Goal: Information Seeking & Learning: Learn about a topic

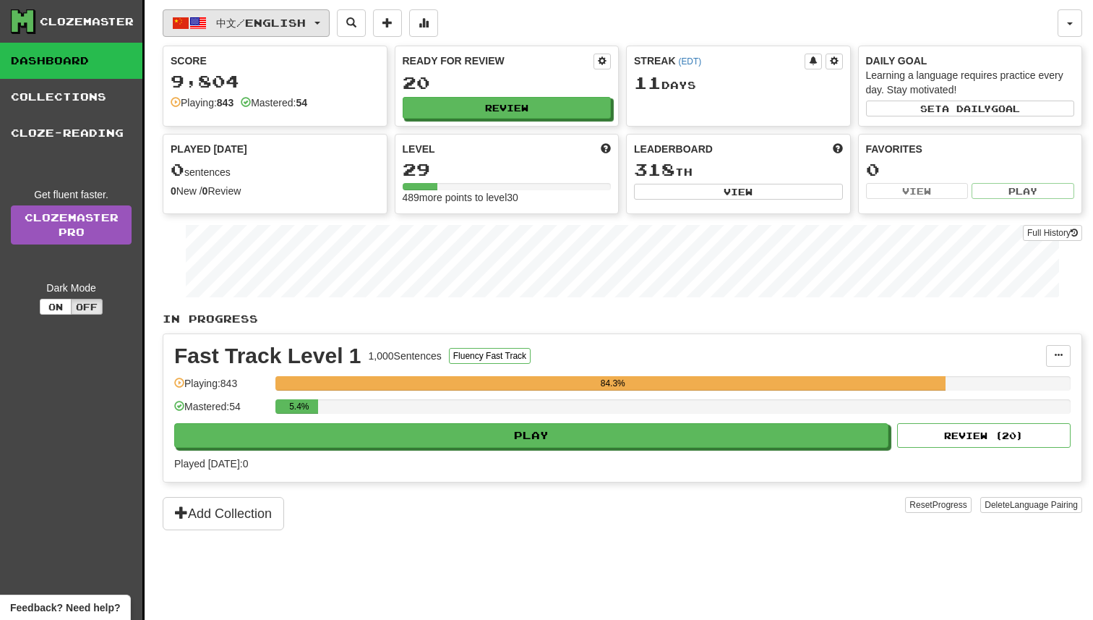
click at [322, 12] on button "中文 / English" at bounding box center [246, 22] width 167 height 27
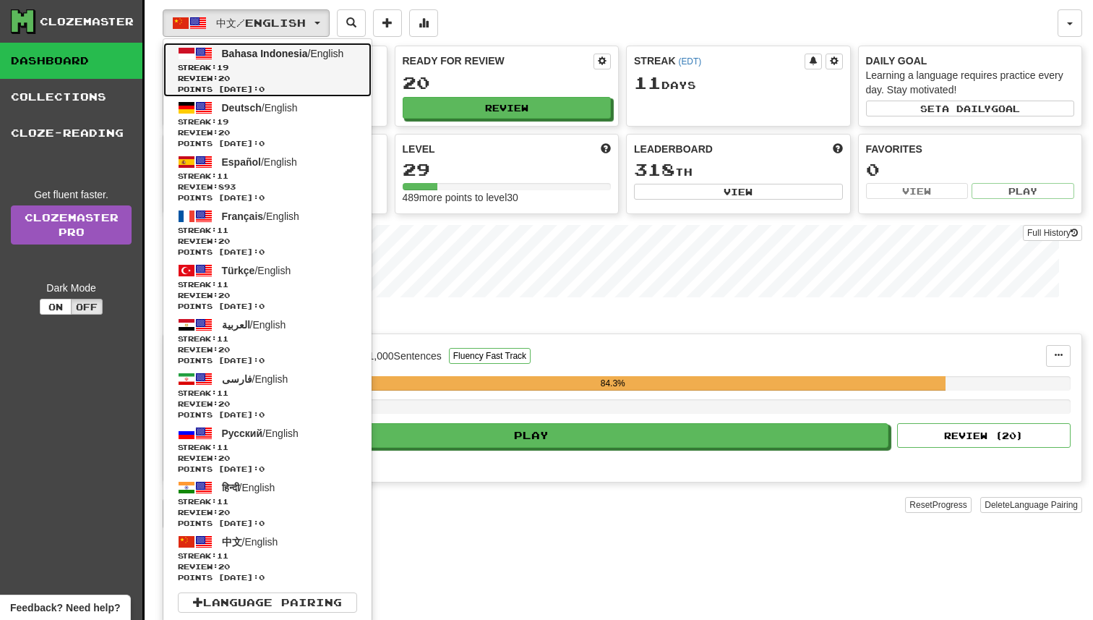
click at [293, 67] on span "Streak: 19" at bounding box center [267, 67] width 179 height 11
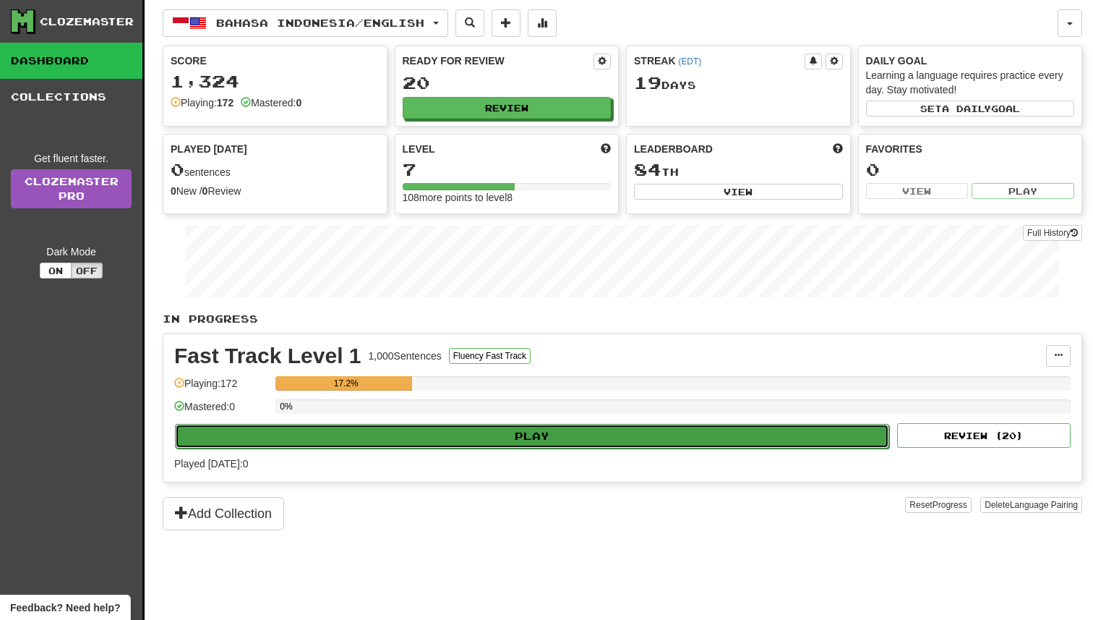
click at [509, 432] on button "Play" at bounding box center [532, 436] width 714 height 25
select select "**"
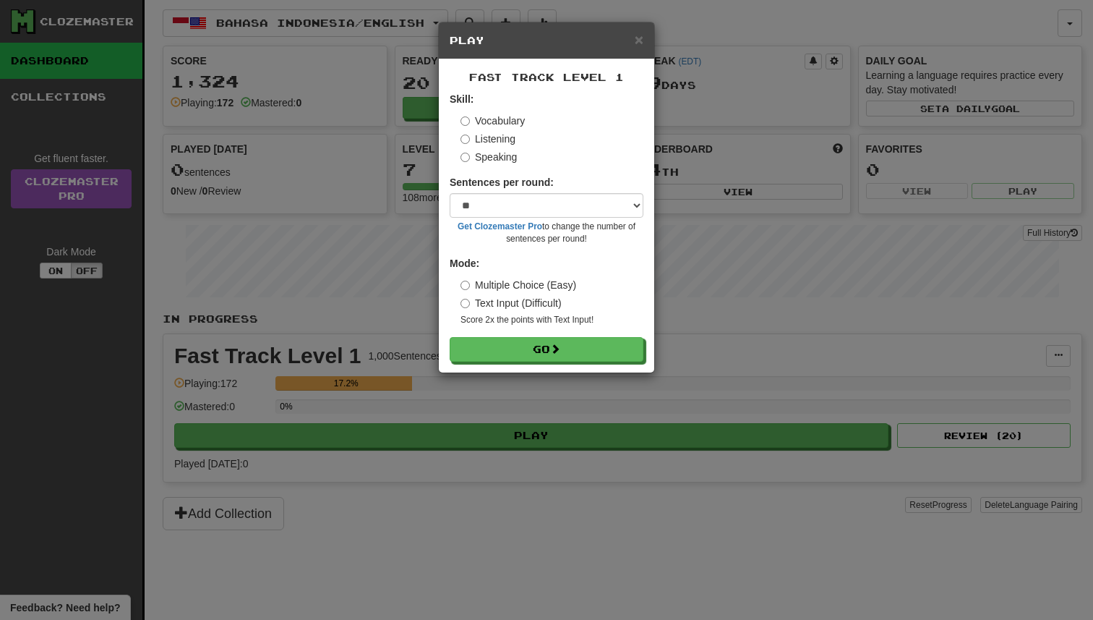
click at [550, 363] on div "Fast Track Level 1 Skill: Vocabulary Listening Speaking Sentences per round: * …" at bounding box center [546, 215] width 215 height 313
click at [551, 353] on button "Go" at bounding box center [547, 350] width 194 height 25
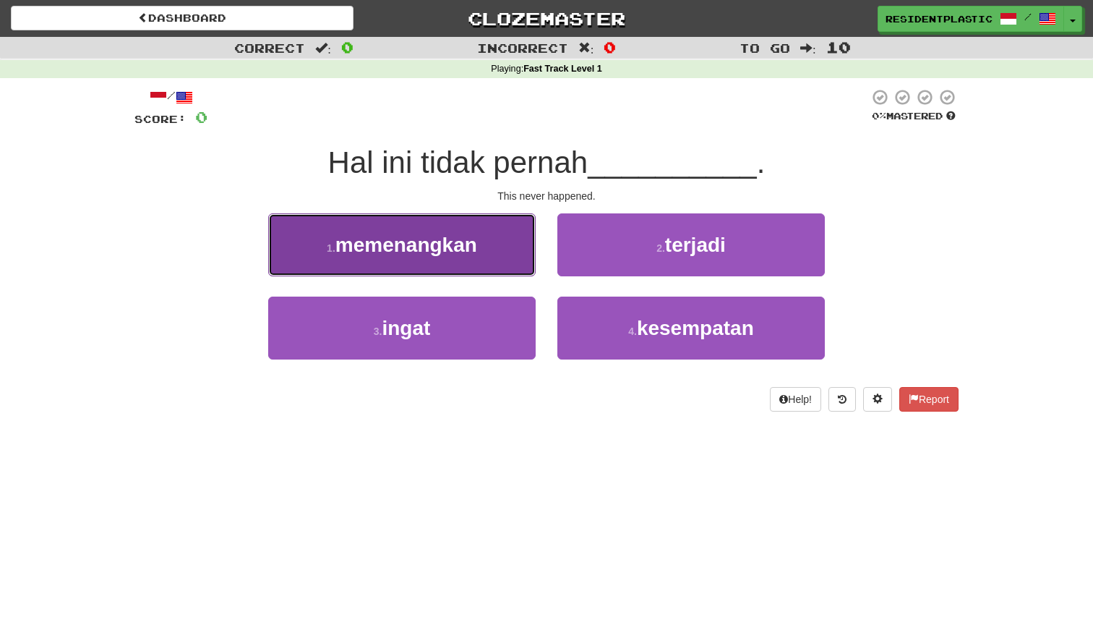
click at [516, 258] on button "1 . memenangkan" at bounding box center [402, 244] width 268 height 63
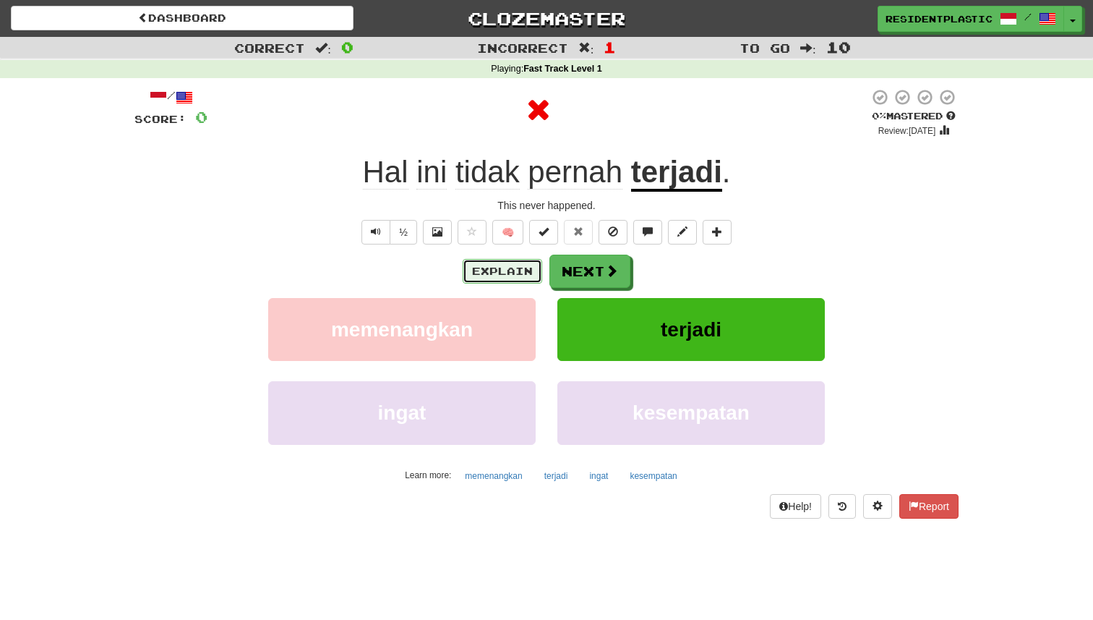
click at [526, 269] on button "Explain" at bounding box center [503, 271] width 80 height 25
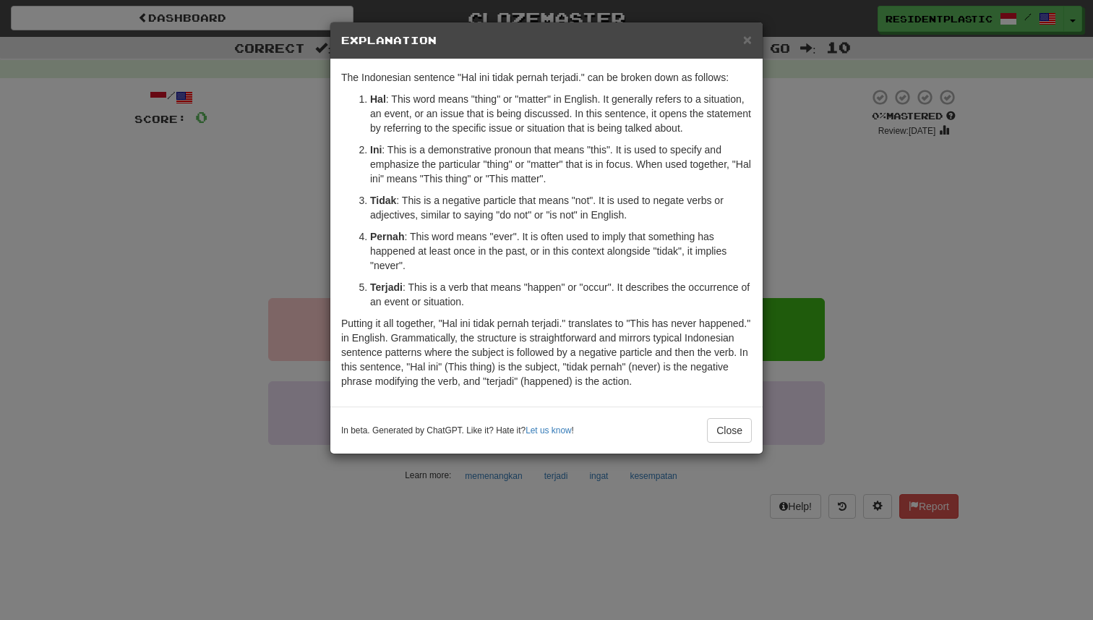
click at [892, 284] on div "× Explanation The Indonesian sentence "Hal ini tidak pernah terjadi." can be br…" at bounding box center [546, 310] width 1093 height 620
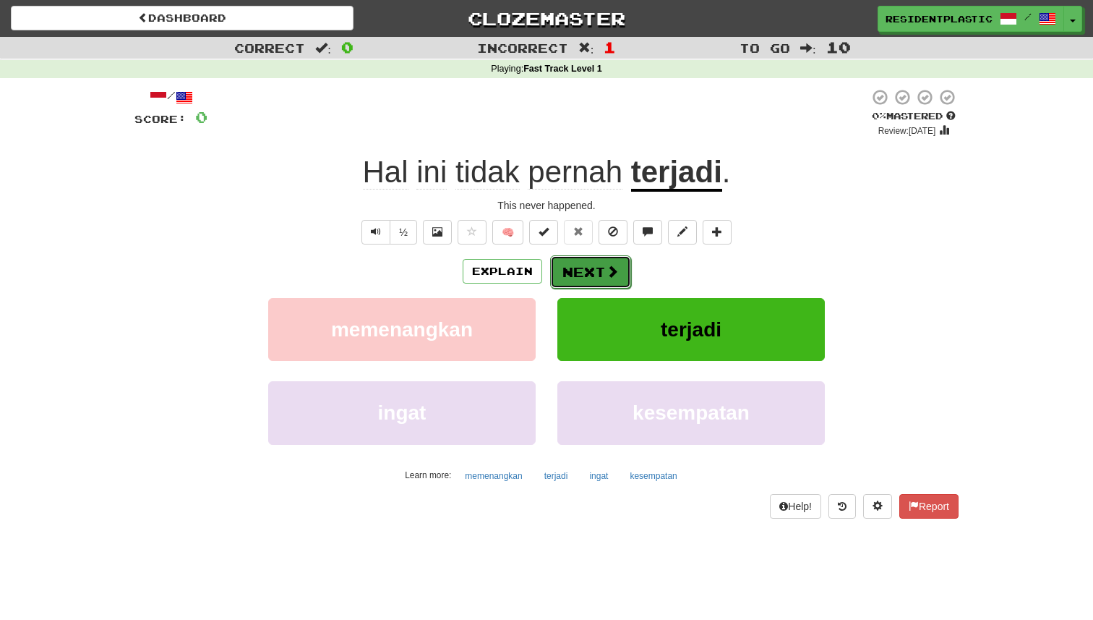
click at [599, 256] on button "Next" at bounding box center [590, 271] width 81 height 33
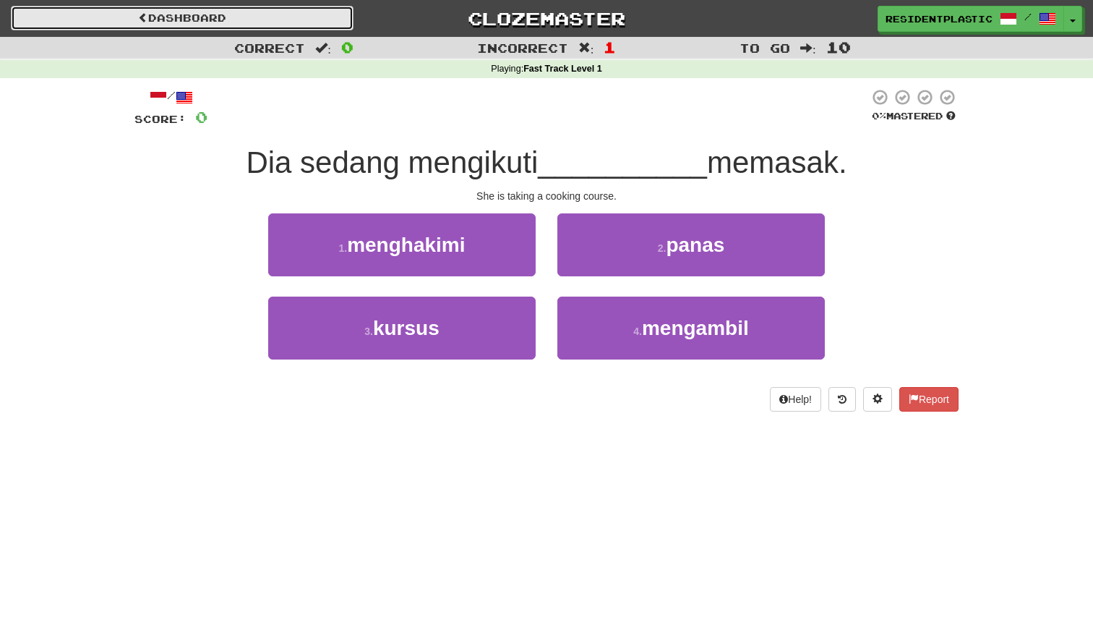
click at [281, 23] on link "Dashboard" at bounding box center [182, 18] width 343 height 25
click at [268, 27] on link "Dashboard" at bounding box center [182, 18] width 343 height 25
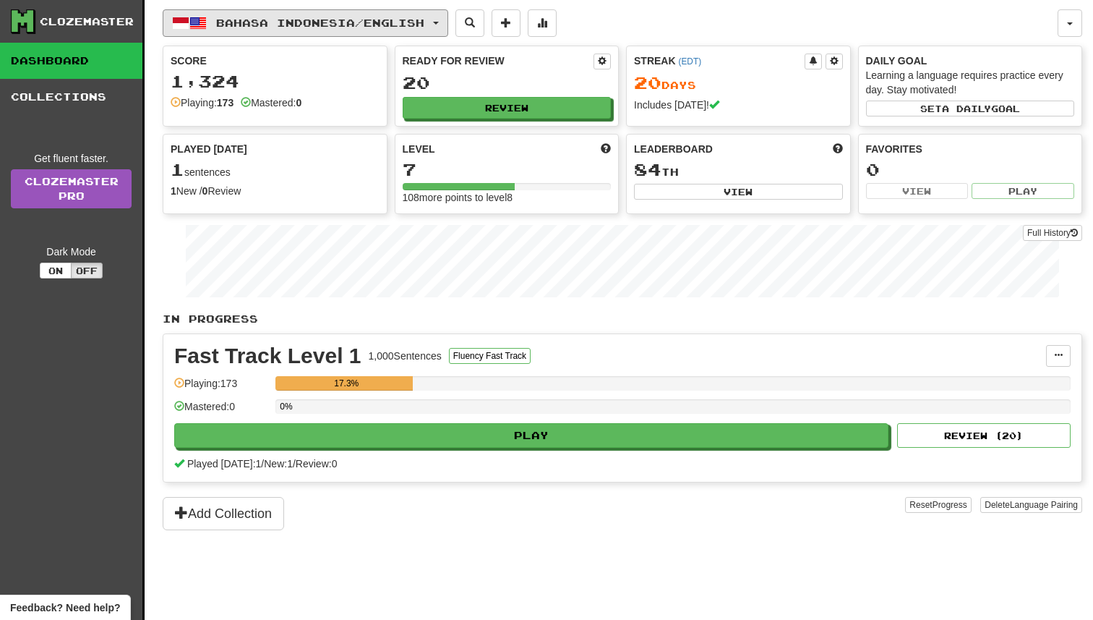
click at [268, 27] on span "Bahasa Indonesia / English" at bounding box center [320, 23] width 208 height 12
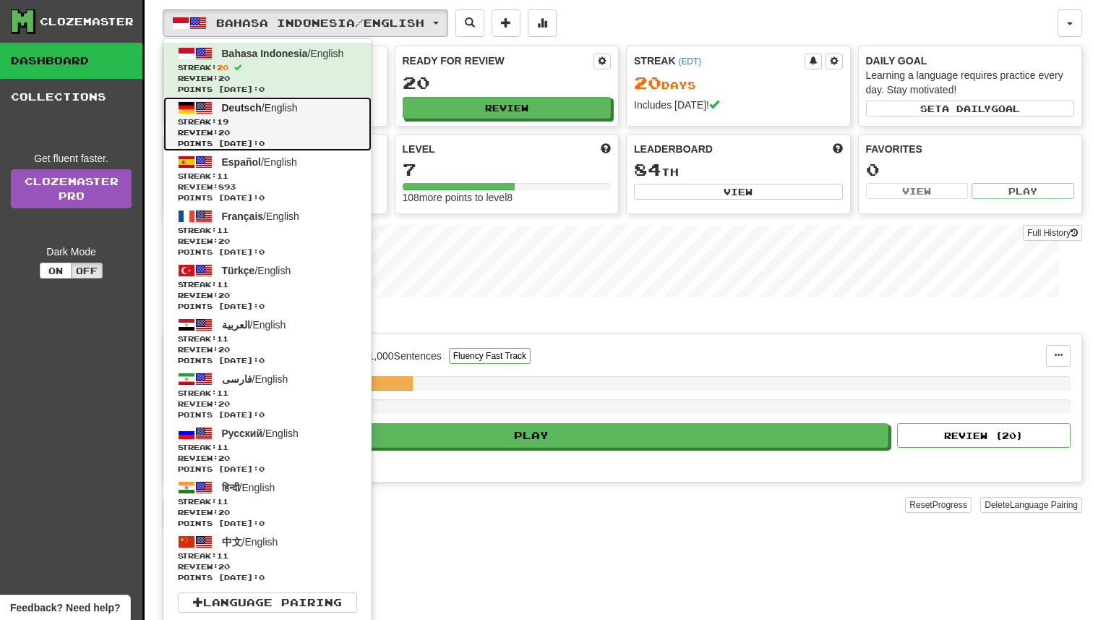
click at [255, 129] on span "Review: 20" at bounding box center [267, 132] width 179 height 11
